Goal: Task Accomplishment & Management: Use online tool/utility

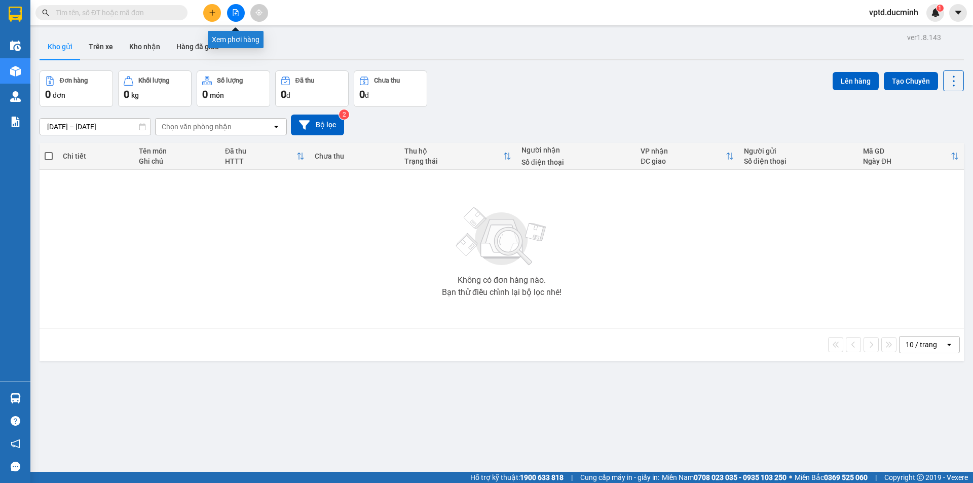
click at [234, 16] on icon "file-add" at bounding box center [236, 12] width 6 height 7
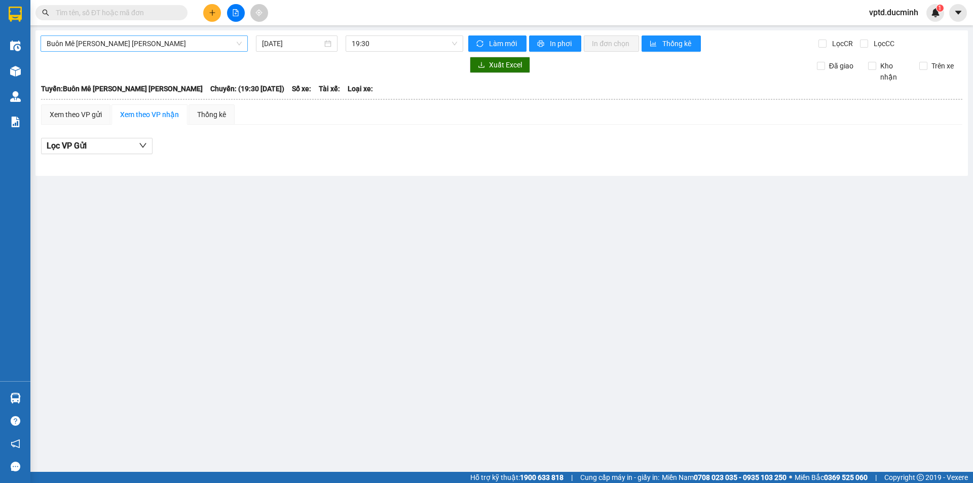
click at [178, 38] on span "Buôn Mê [PERSON_NAME] [PERSON_NAME]" at bounding box center [144, 43] width 195 height 15
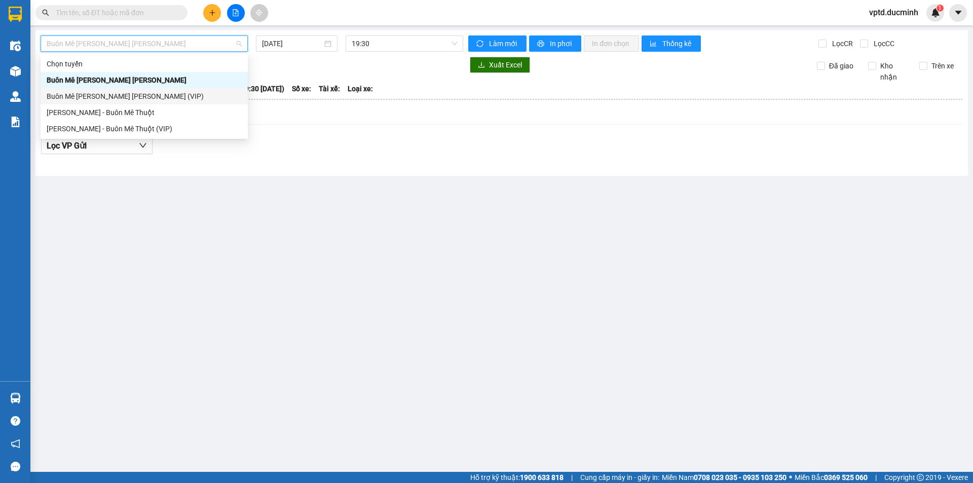
click at [146, 95] on div "Buôn Mê [PERSON_NAME] [PERSON_NAME] (VIP)" at bounding box center [144, 96] width 195 height 11
type input "[DATE]"
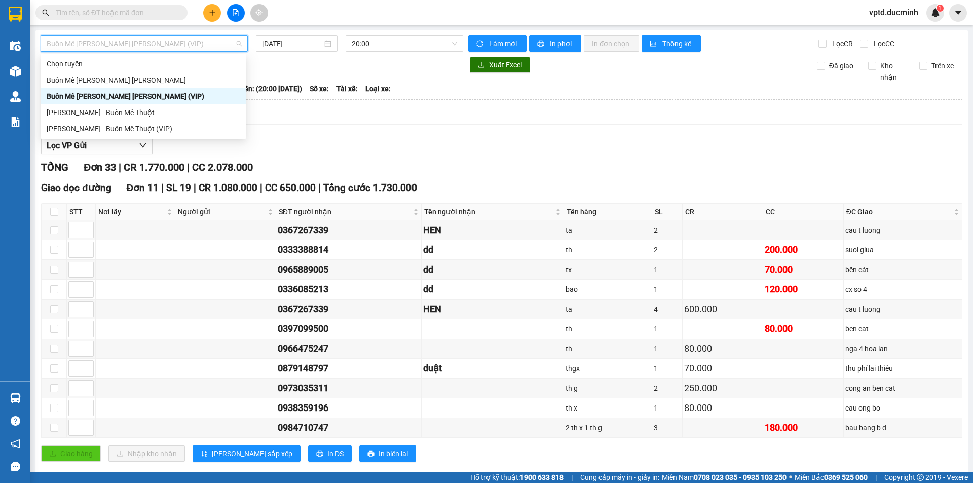
click at [193, 35] on div "Buôn Mê [PERSON_NAME] [PERSON_NAME] (VIP)" at bounding box center [144, 43] width 207 height 16
click at [156, 109] on div "[PERSON_NAME] - Buôn Mê Thuột" at bounding box center [144, 112] width 194 height 11
type input "[DATE]"
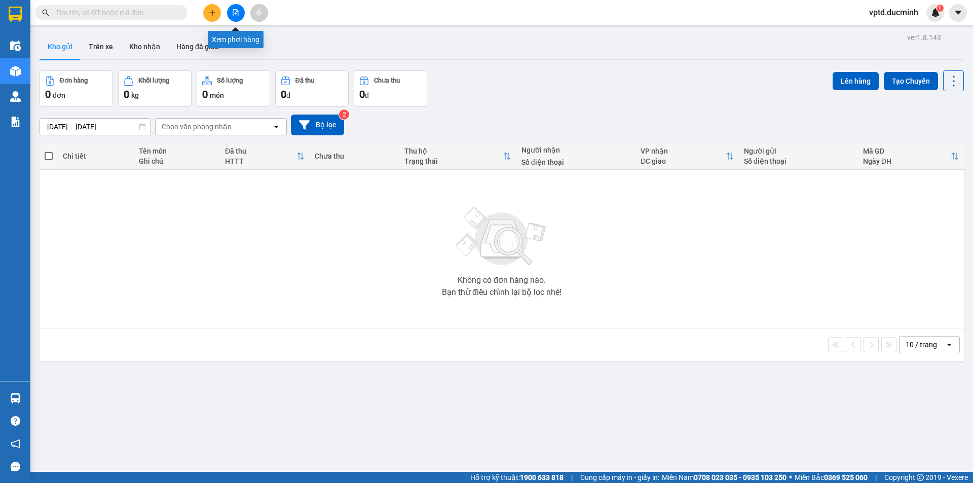
click at [232, 9] on button at bounding box center [236, 13] width 18 height 18
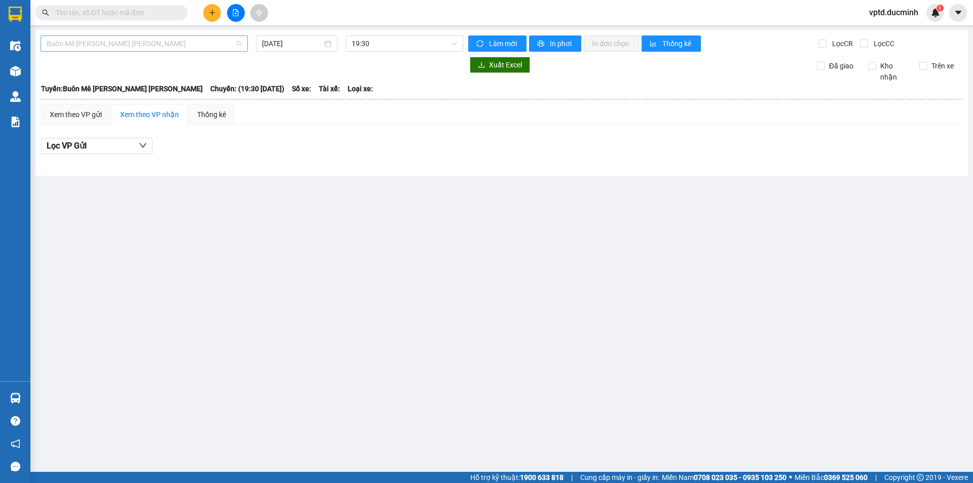
click at [181, 43] on span "Buôn Mê [PERSON_NAME] [PERSON_NAME]" at bounding box center [144, 43] width 195 height 15
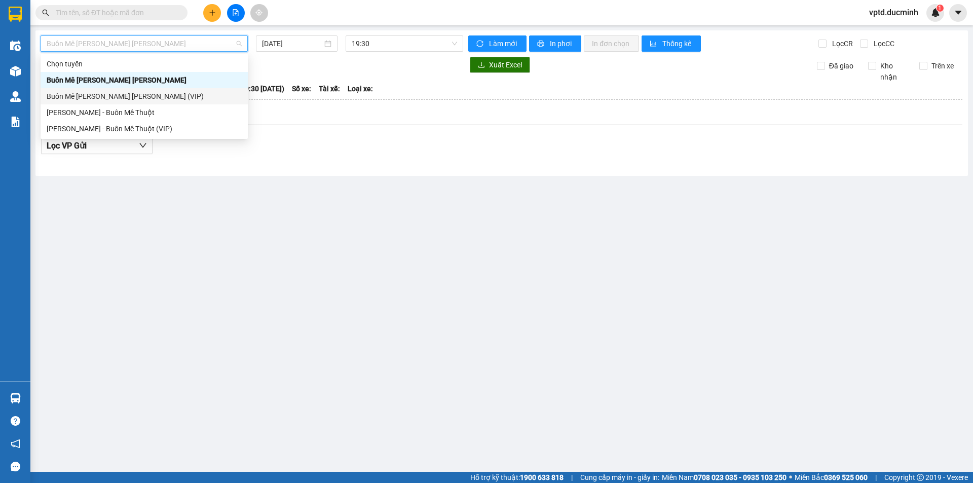
click at [136, 95] on div "Buôn Mê [PERSON_NAME] [PERSON_NAME] (VIP)" at bounding box center [144, 96] width 195 height 11
type input "[DATE]"
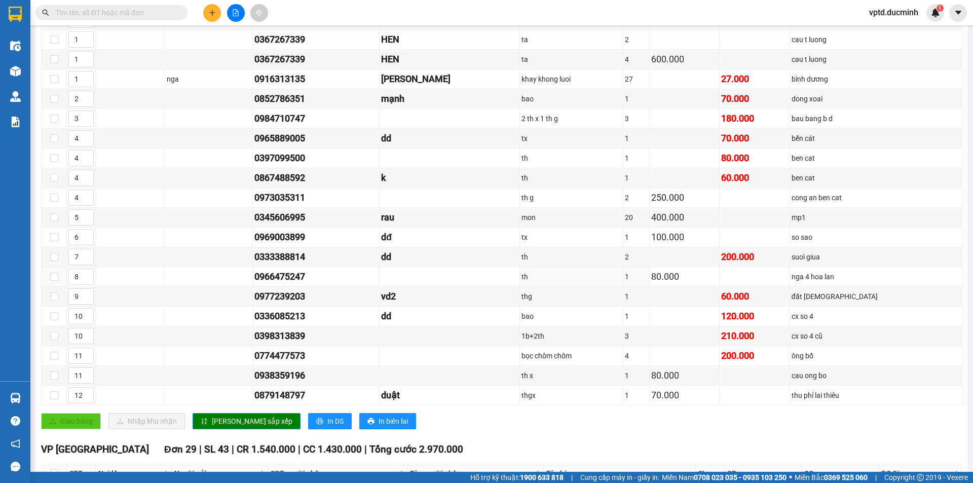
scroll to position [87, 0]
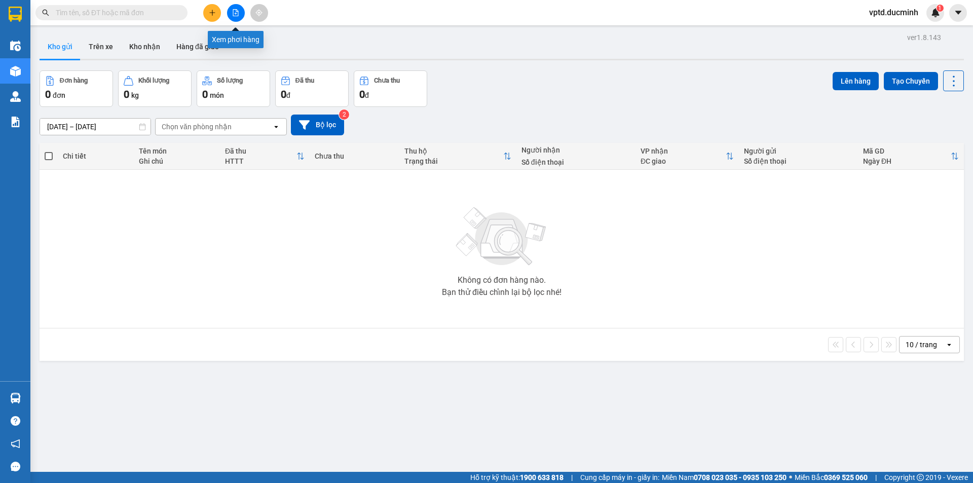
click at [240, 13] on button at bounding box center [236, 13] width 18 height 18
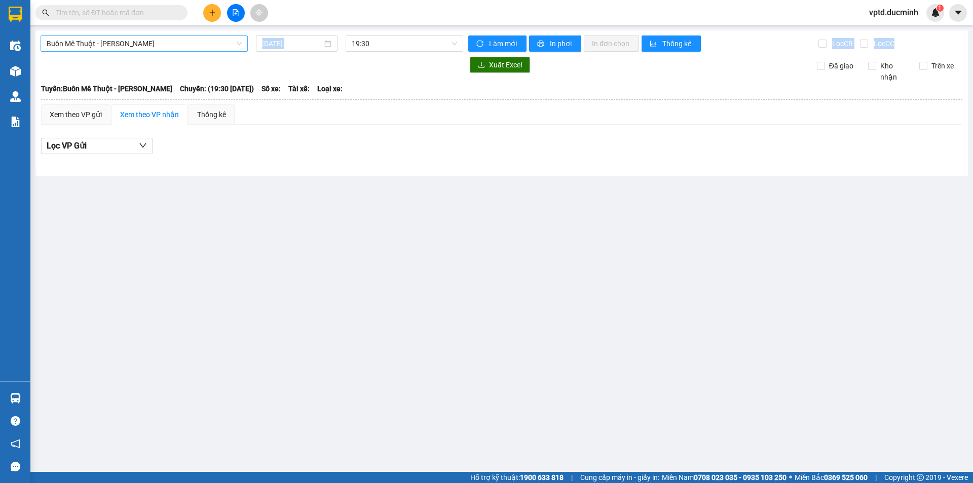
click at [211, 48] on div "Buôn Mê Thuột - Hồ Chí Minh 12/09/2025 19:30 Làm mới In phơi In đơn chọn Thống …" at bounding box center [501, 102] width 933 height 145
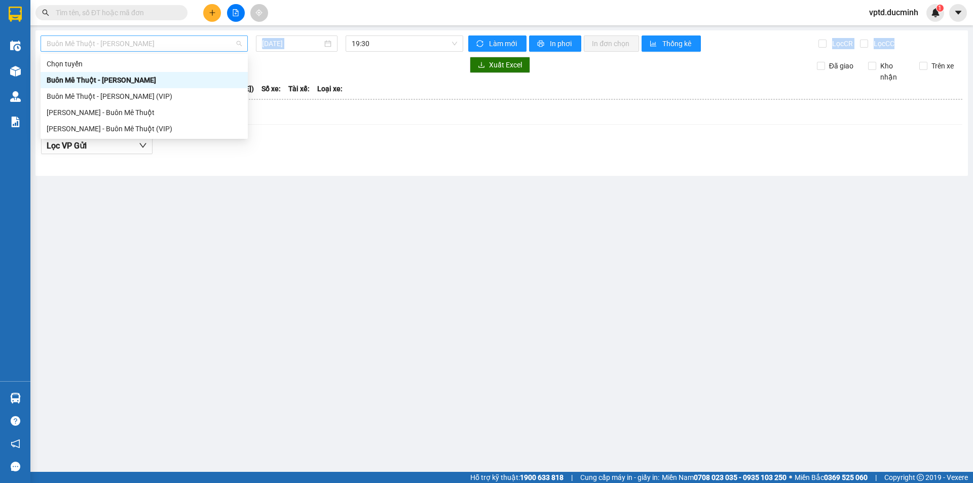
click at [211, 48] on span "Buôn Mê [PERSON_NAME] [PERSON_NAME]" at bounding box center [144, 43] width 195 height 15
click at [141, 94] on div "Buôn Mê [PERSON_NAME] [PERSON_NAME] (VIP)" at bounding box center [144, 96] width 195 height 11
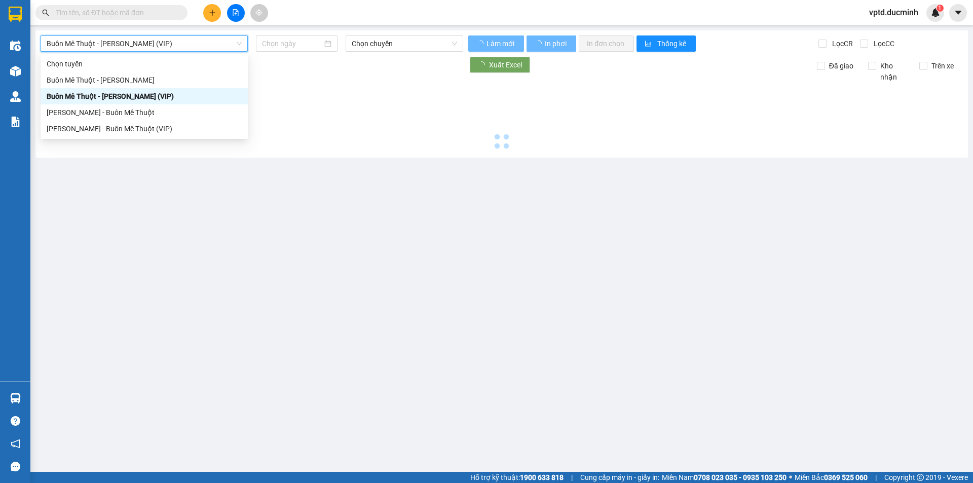
type input "[DATE]"
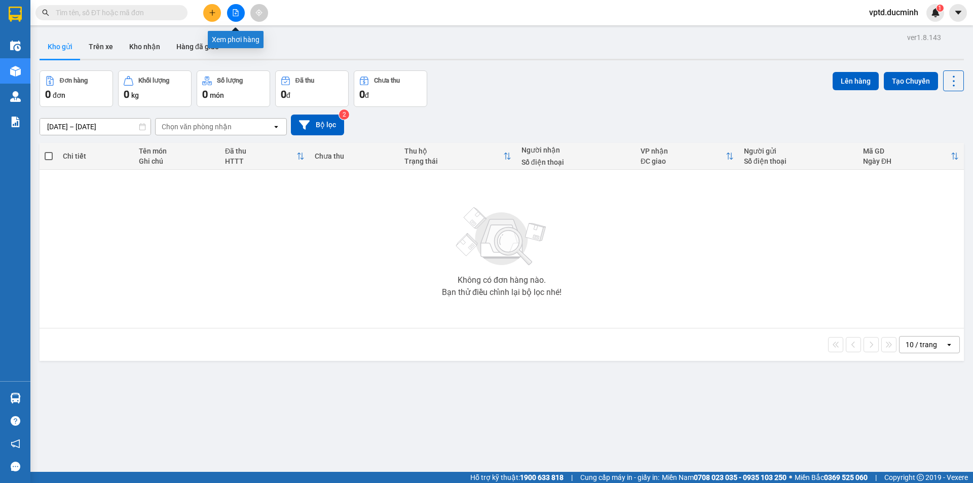
click at [235, 7] on button at bounding box center [236, 13] width 18 height 18
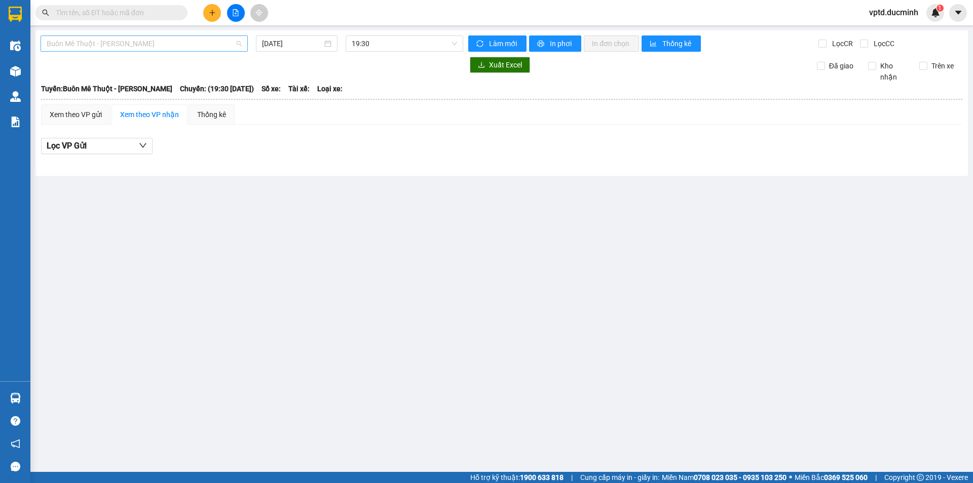
click at [182, 41] on span "Buôn Mê [PERSON_NAME] [PERSON_NAME]" at bounding box center [144, 43] width 195 height 15
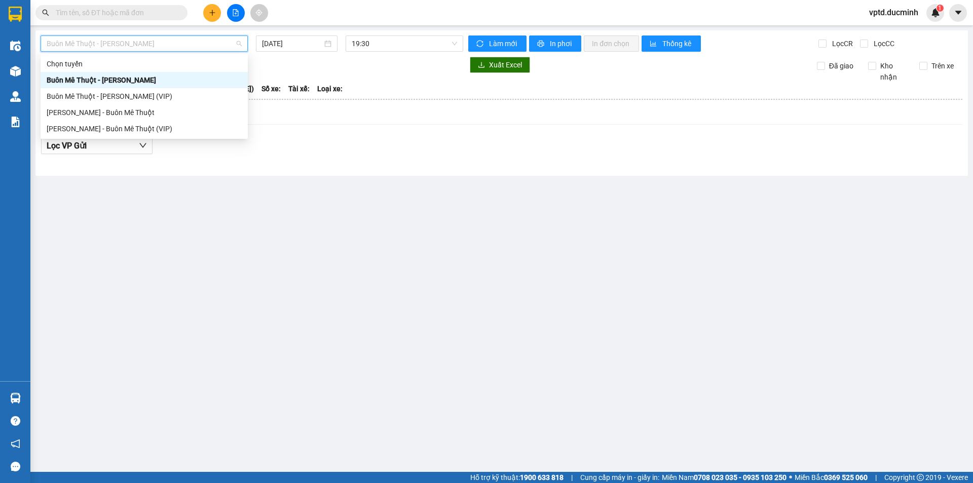
click at [140, 87] on div "Buôn Mê [PERSON_NAME] [PERSON_NAME]" at bounding box center [144, 80] width 207 height 16
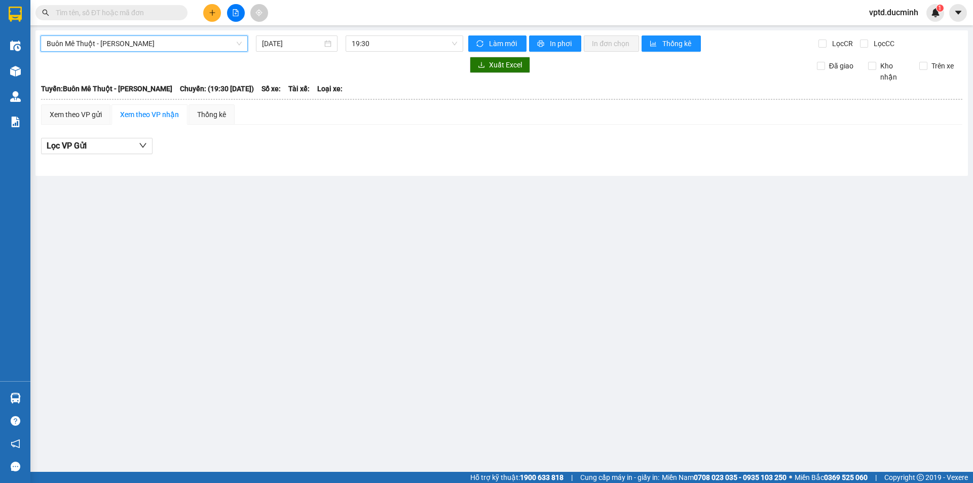
click at [190, 39] on span "Buôn Mê [PERSON_NAME] [PERSON_NAME]" at bounding box center [144, 43] width 195 height 15
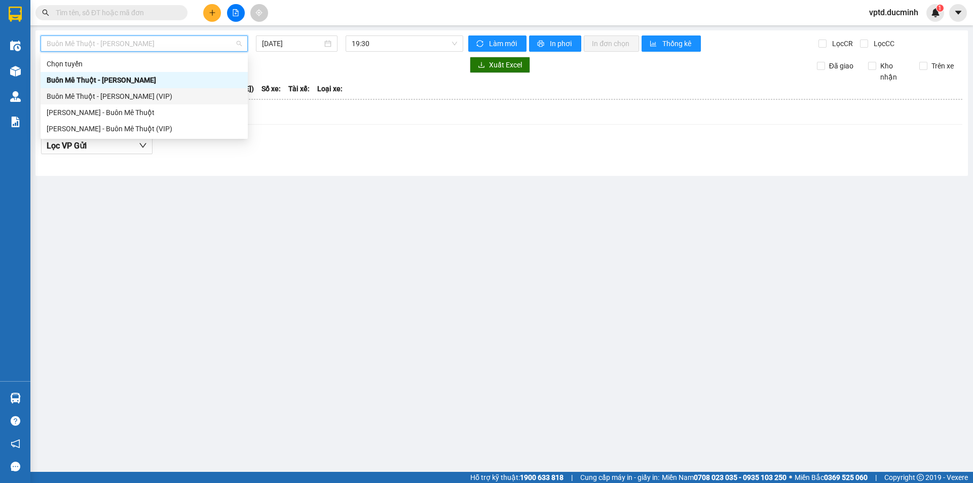
click at [129, 88] on div "Buôn Mê [PERSON_NAME] [PERSON_NAME] (VIP)" at bounding box center [144, 96] width 207 height 16
type input "[DATE]"
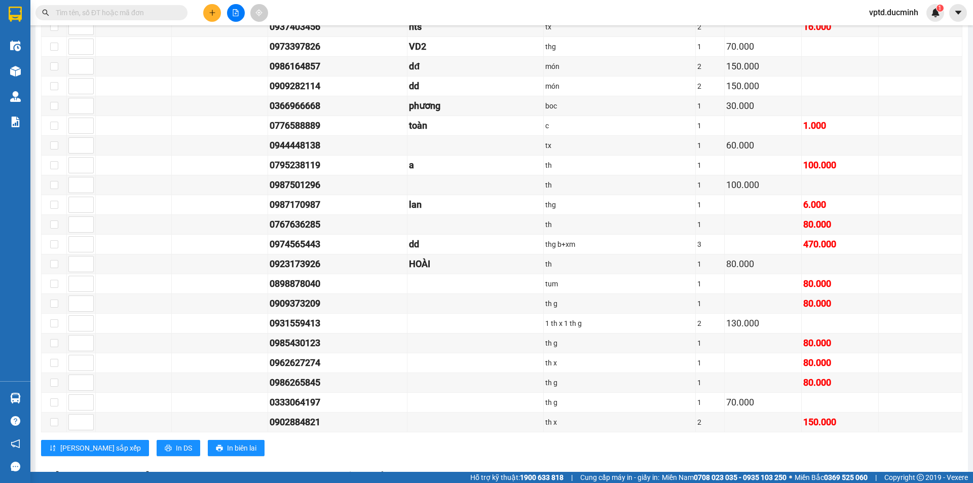
scroll to position [1101, 0]
